Goal: Complete application form

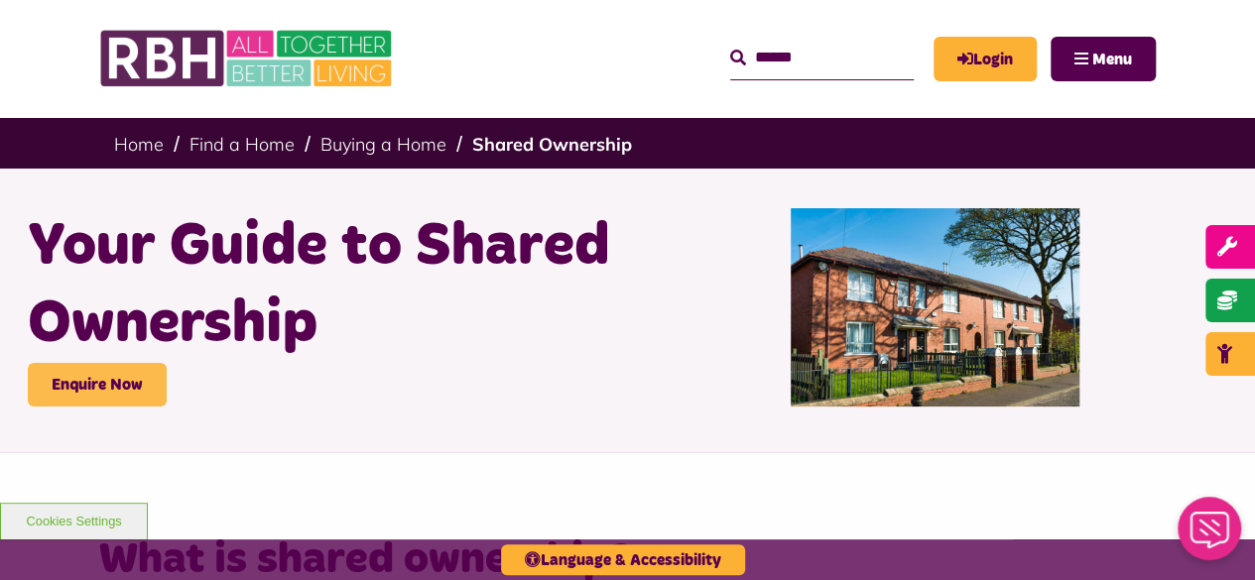
click at [125, 382] on link "Enquire Now" at bounding box center [97, 385] width 139 height 44
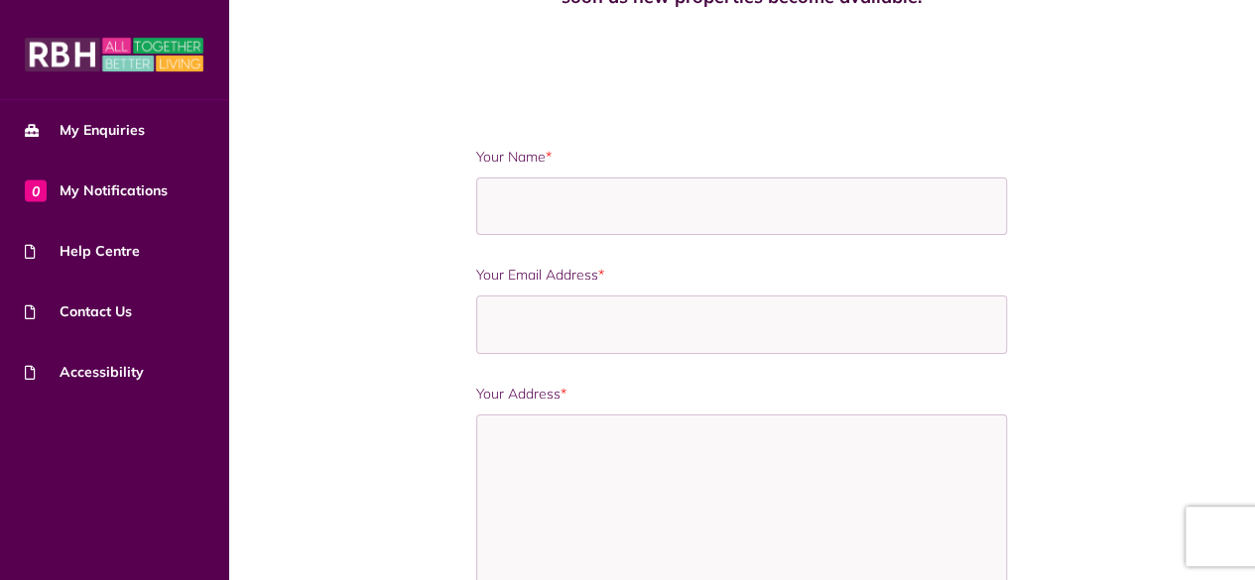
scroll to position [292, 0]
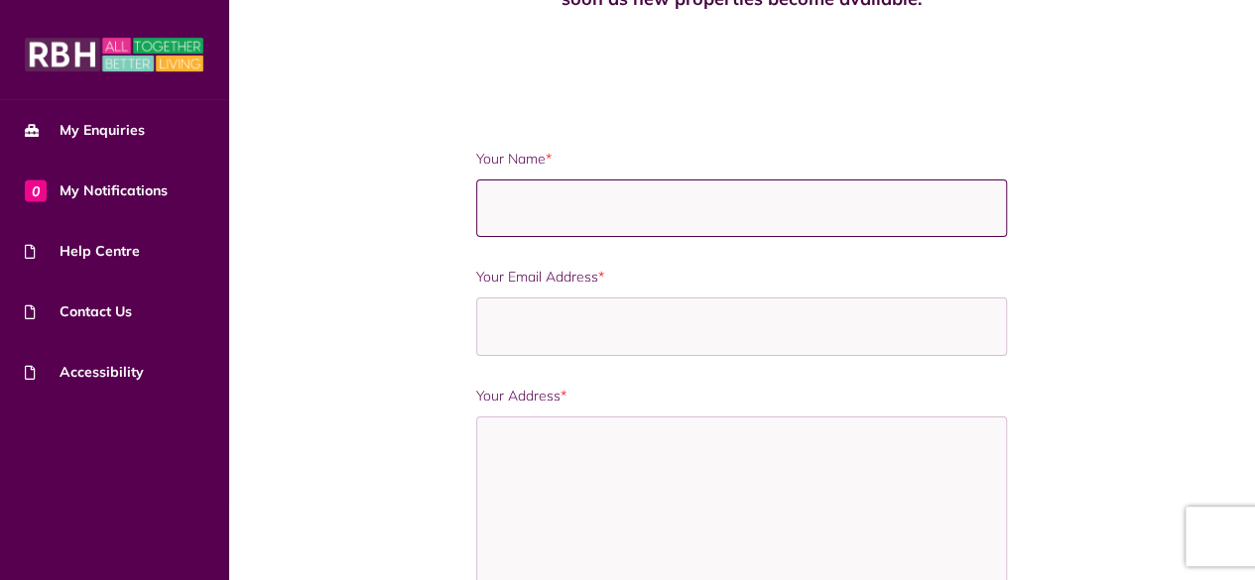
click at [633, 197] on input "Your Name *" at bounding box center [741, 209] width 531 height 59
type input "*"
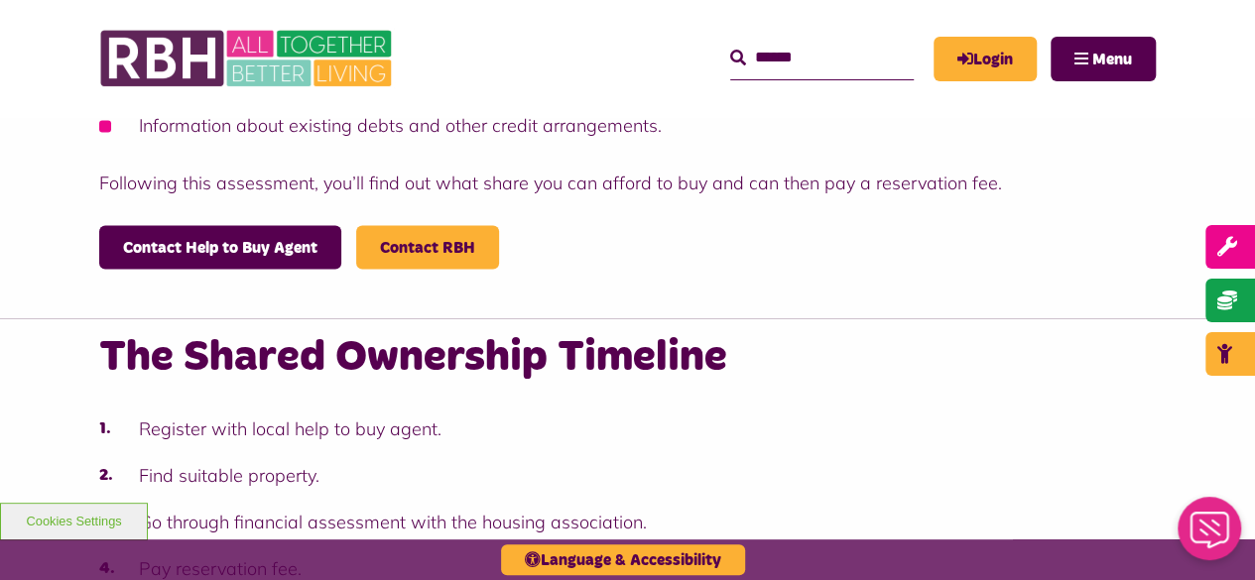
scroll to position [1749, 0]
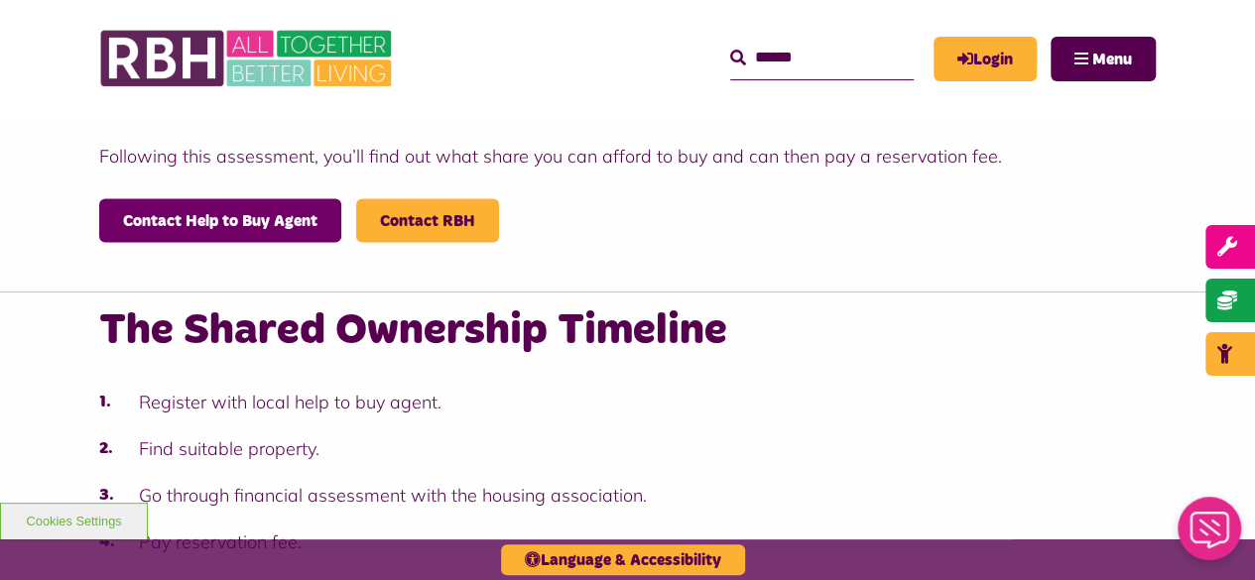
click at [234, 198] on link "Contact Help to Buy Agent" at bounding box center [220, 220] width 242 height 44
